Goal: Information Seeking & Learning: Learn about a topic

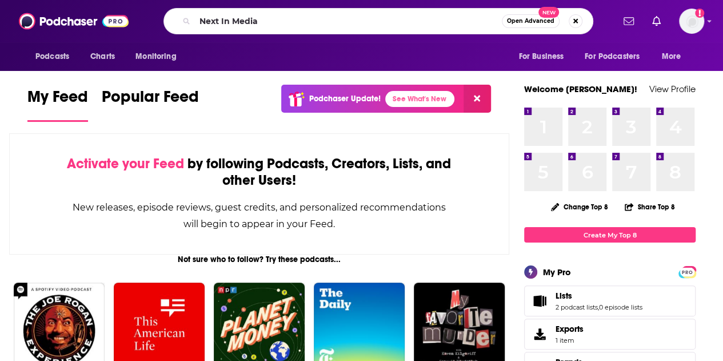
type input "Next In Media"
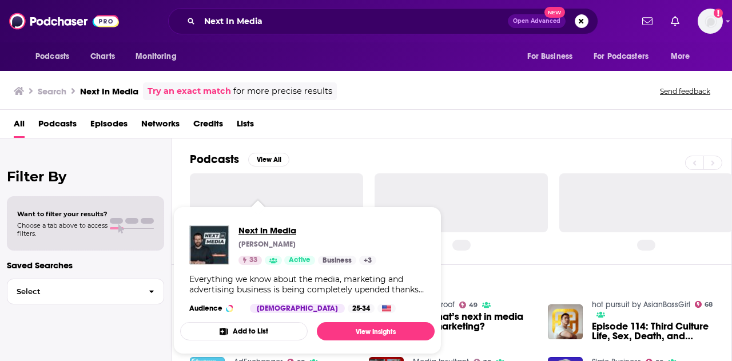
click at [261, 228] on span "Next in Media" at bounding box center [307, 230] width 138 height 11
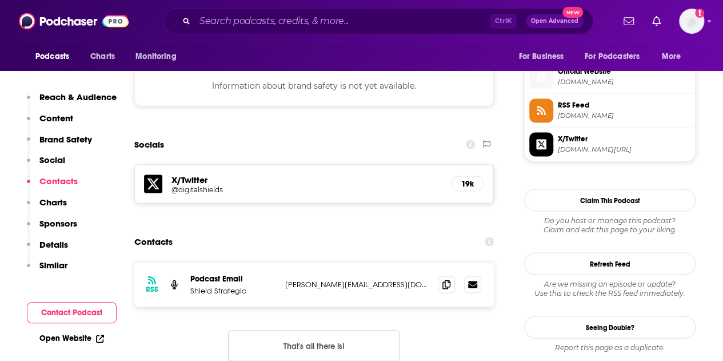
scroll to position [1029, 0]
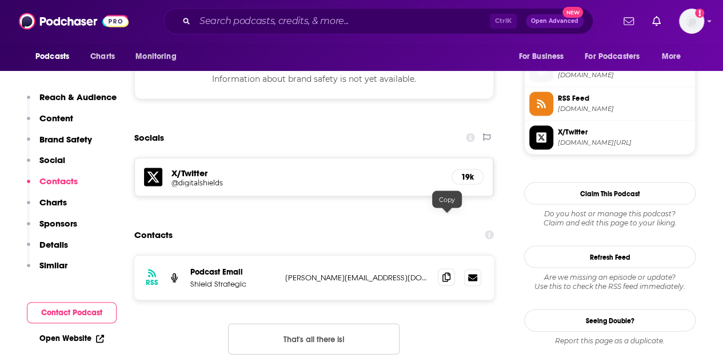
click at [452, 268] on span at bounding box center [446, 276] width 17 height 17
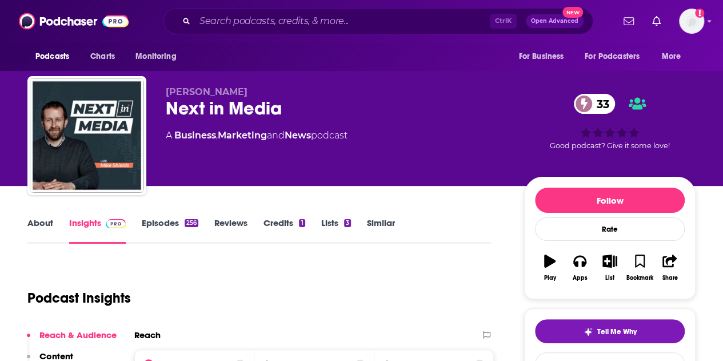
scroll to position [0, 0]
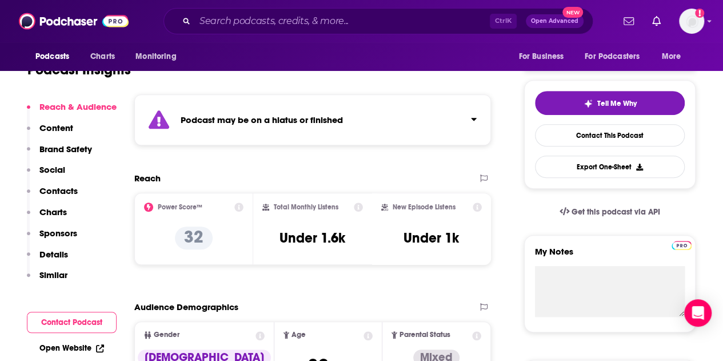
scroll to position [57, 0]
